Goal: Task Accomplishment & Management: Complete application form

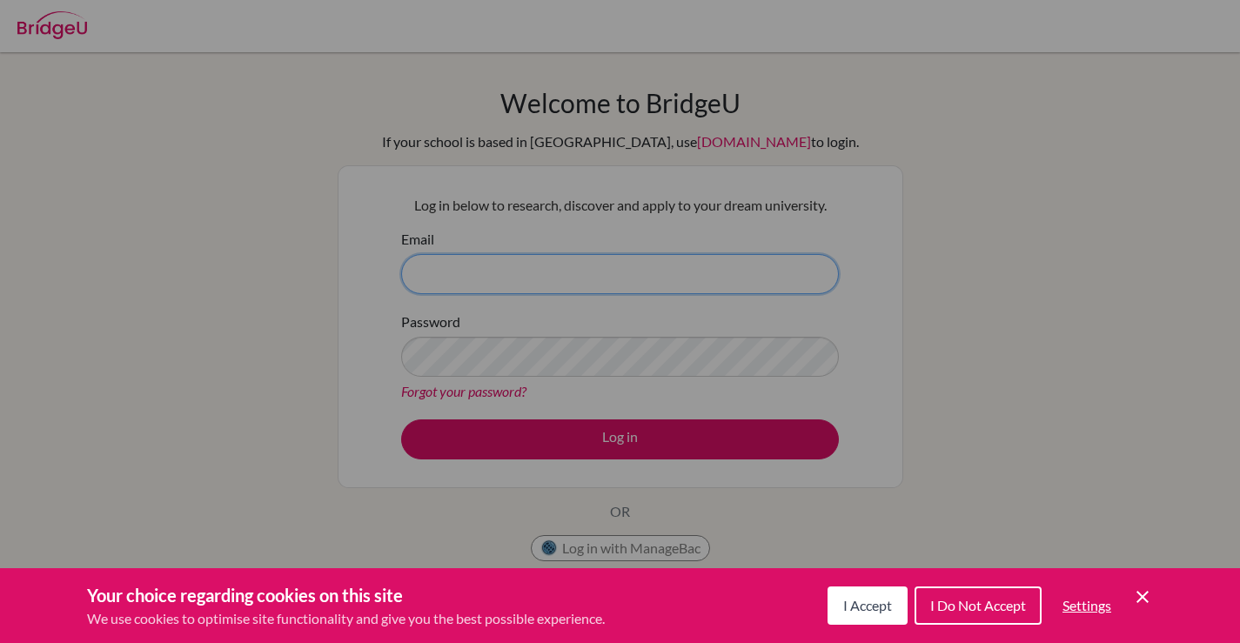
type input "[EMAIL_ADDRESS][DOMAIN_NAME]"
click at [899, 585] on div "I Accept I Do Not Accept Settings Cookie Control Close Icon" at bounding box center [989, 605] width 325 height 45
click at [874, 597] on span "I Accept" at bounding box center [867, 605] width 49 height 17
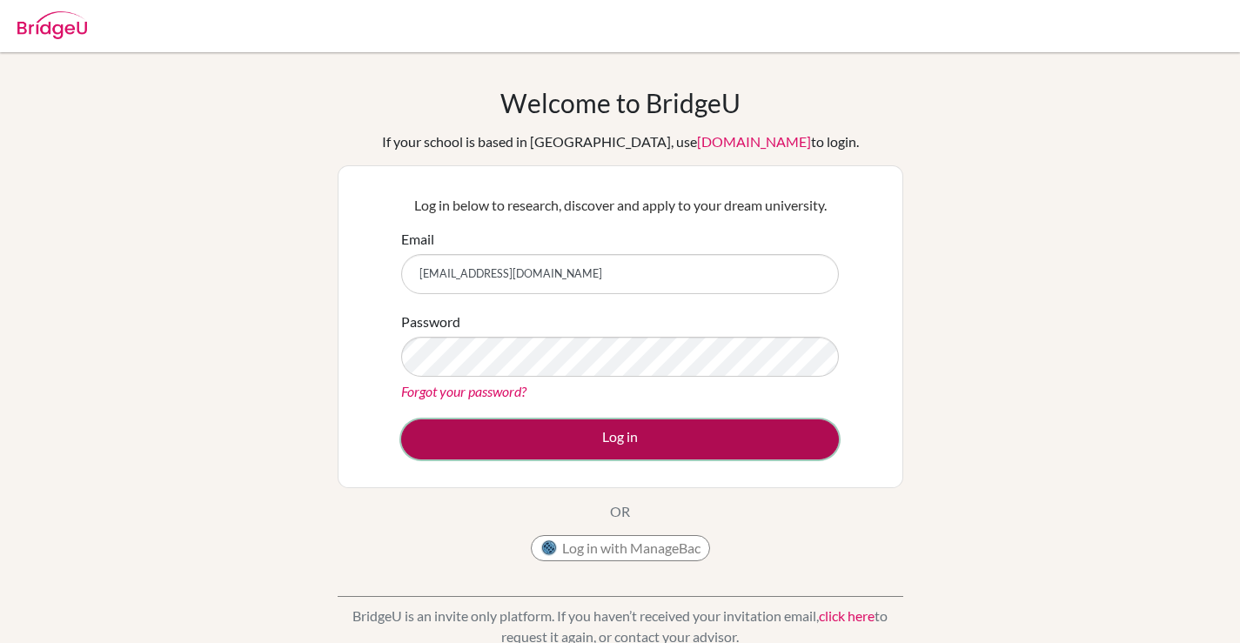
click at [655, 428] on button "Log in" at bounding box center [620, 439] width 438 height 40
click at [545, 425] on button "Log in" at bounding box center [620, 439] width 438 height 40
